Goal: Communication & Community: Ask a question

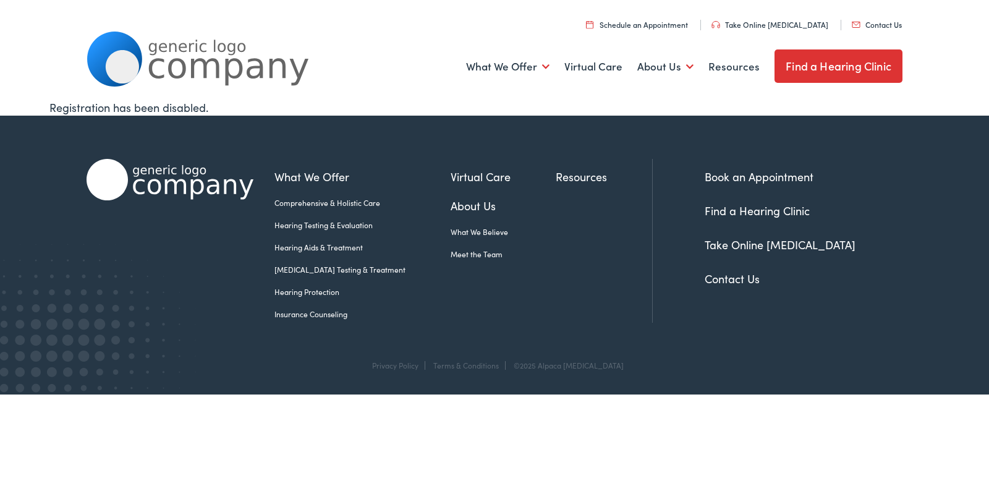
click at [725, 281] on link "Contact Us" at bounding box center [732, 278] width 55 height 15
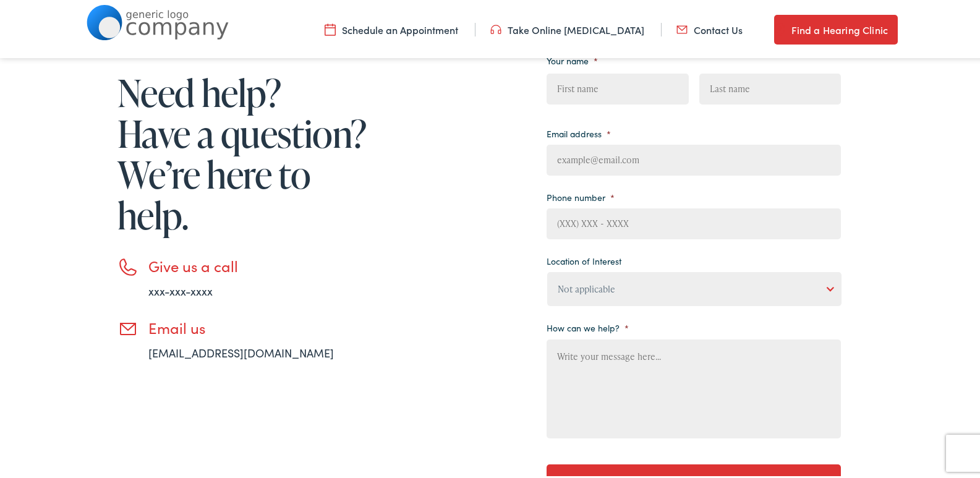
scroll to position [186, 0]
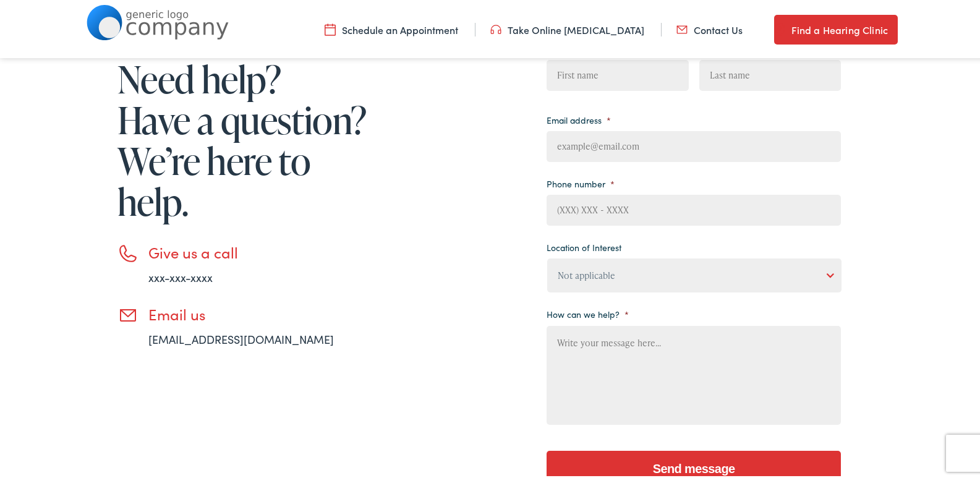
drag, startPoint x: 591, startPoint y: 137, endPoint x: 617, endPoint y: 156, distance: 32.4
click at [594, 139] on input "Email address *" at bounding box center [694, 144] width 294 height 31
type input "greg@premierwindowcleaner.com"
type input "Greg"
type input "Ravas"
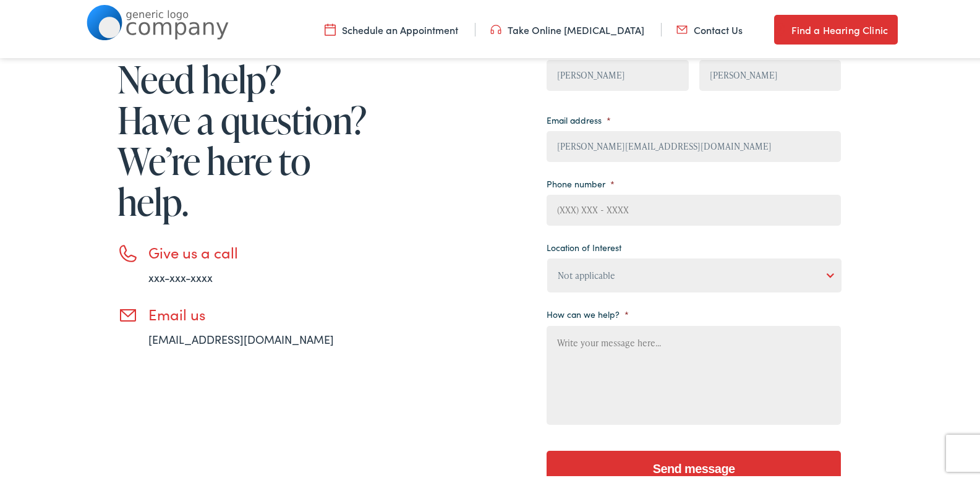
type input "2167852684"
click at [613, 276] on select "Not applicable Estes Audiology, Seguin Estes Audiology, San Antonio Estes Audio…" at bounding box center [694, 273] width 294 height 34
select select "Estes Audiology, San Antonio"
click at [547, 256] on select "Not applicable Estes Audiology, Seguin Estes Audiology, San Antonio Estes Audio…" at bounding box center [694, 273] width 294 height 34
paste textarea "As a local business, Premier Window Cleaning proudly serves the neighborhood ar…"
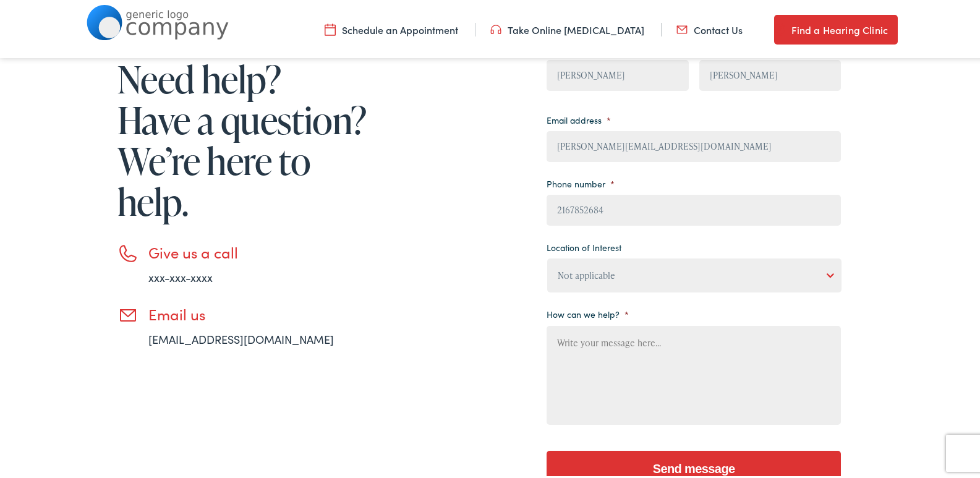
click at [604, 360] on textarea "How can we help? *" at bounding box center [694, 372] width 294 height 99
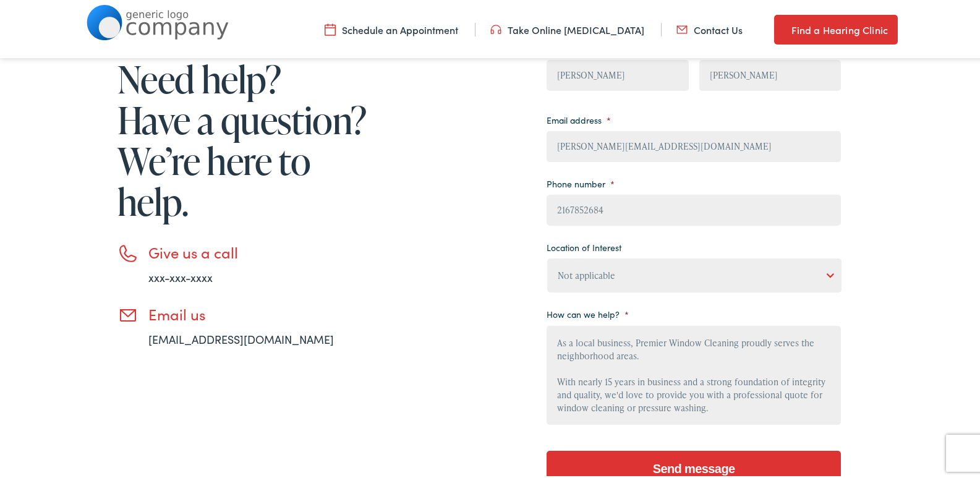
scroll to position [223, 0]
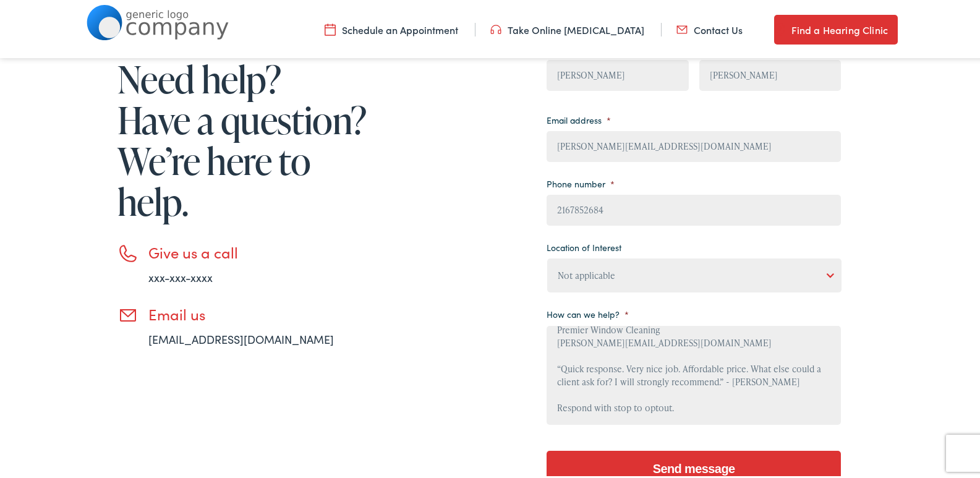
type textarea "As a local business, Premier Window Cleaning proudly serves the neighborhood ar…"
click at [680, 453] on input "Send message" at bounding box center [694, 466] width 294 height 37
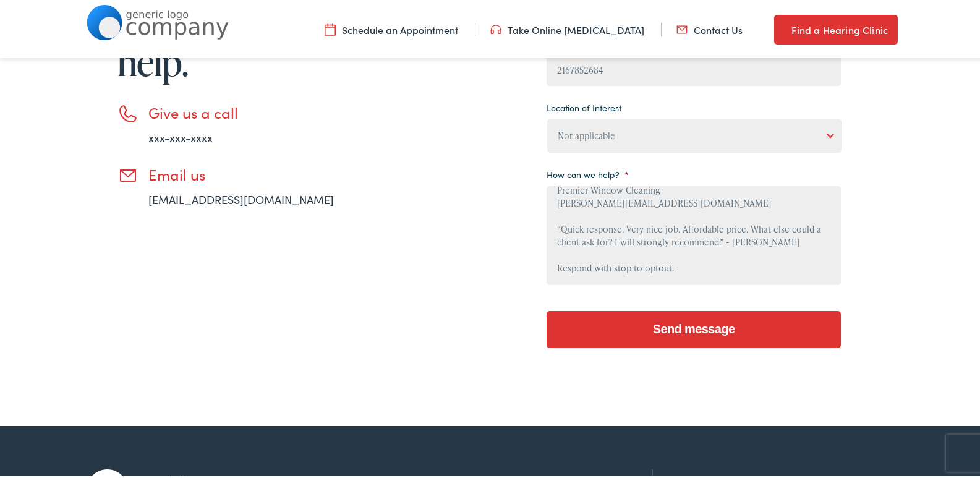
scroll to position [433, 0]
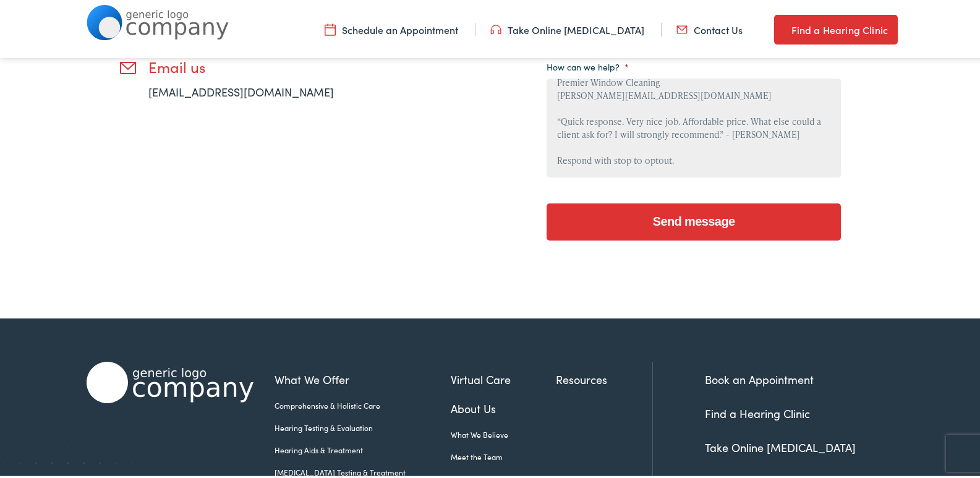
click at [706, 229] on input "Send message" at bounding box center [694, 219] width 294 height 37
